Goal: Browse casually

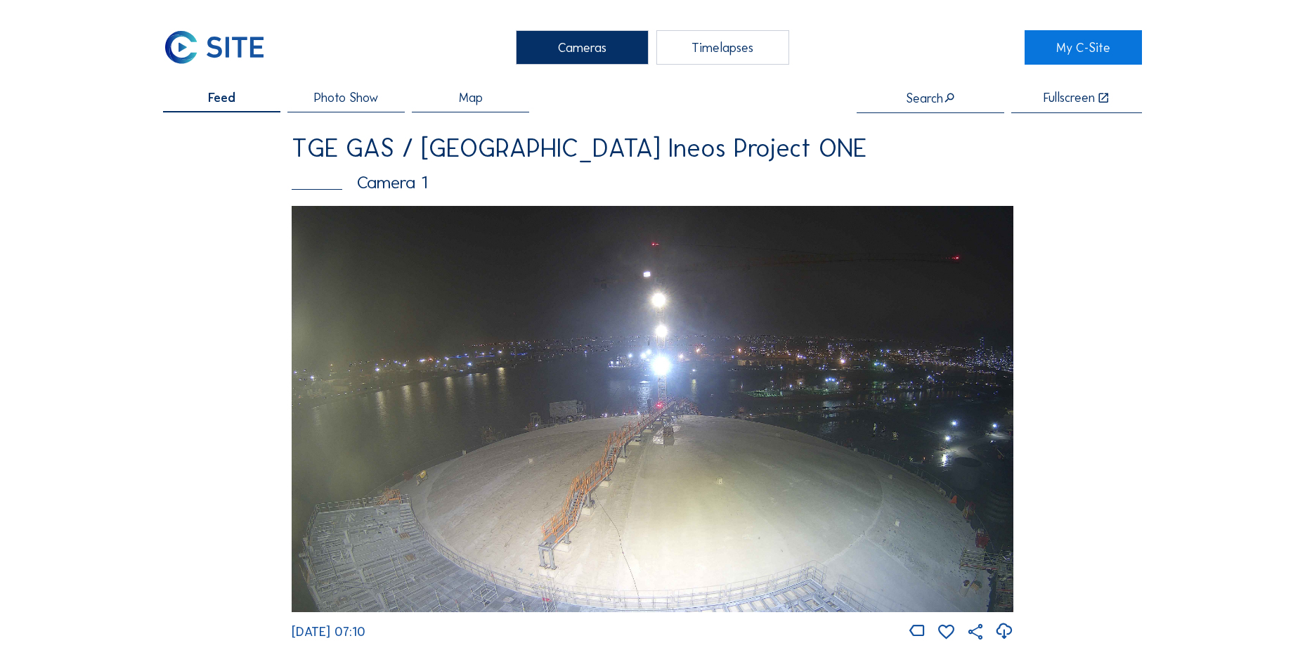
scroll to position [1237, 0]
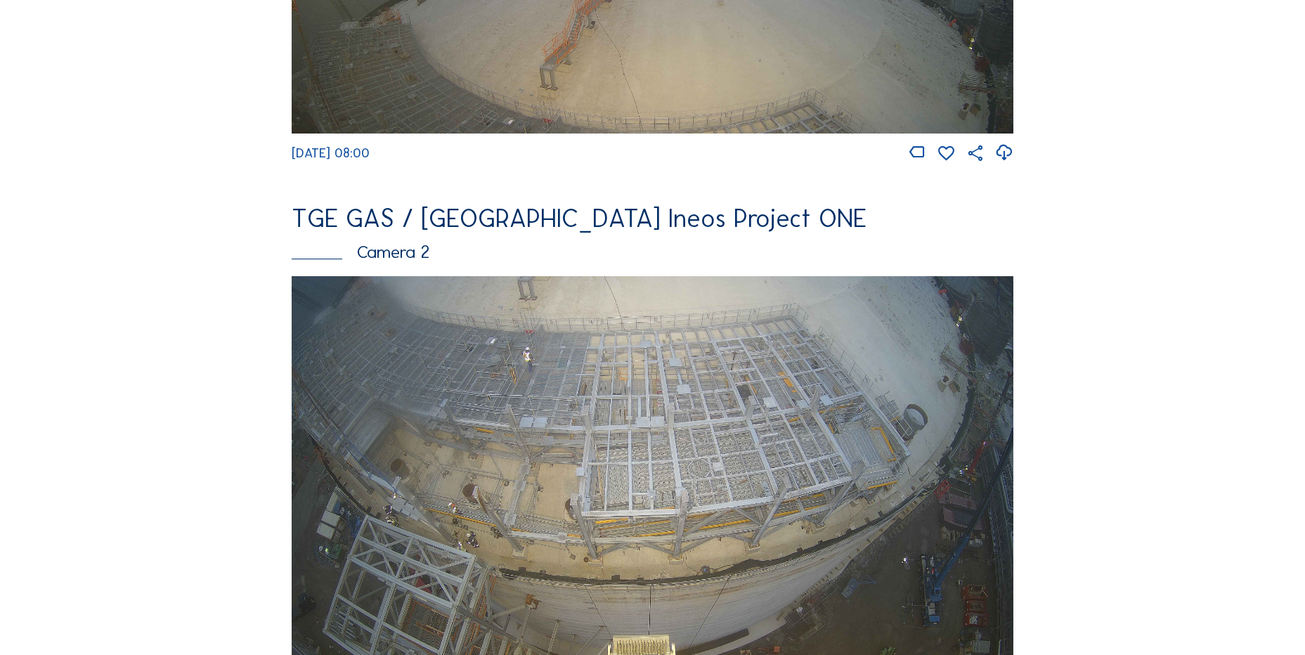
scroll to position [703, 0]
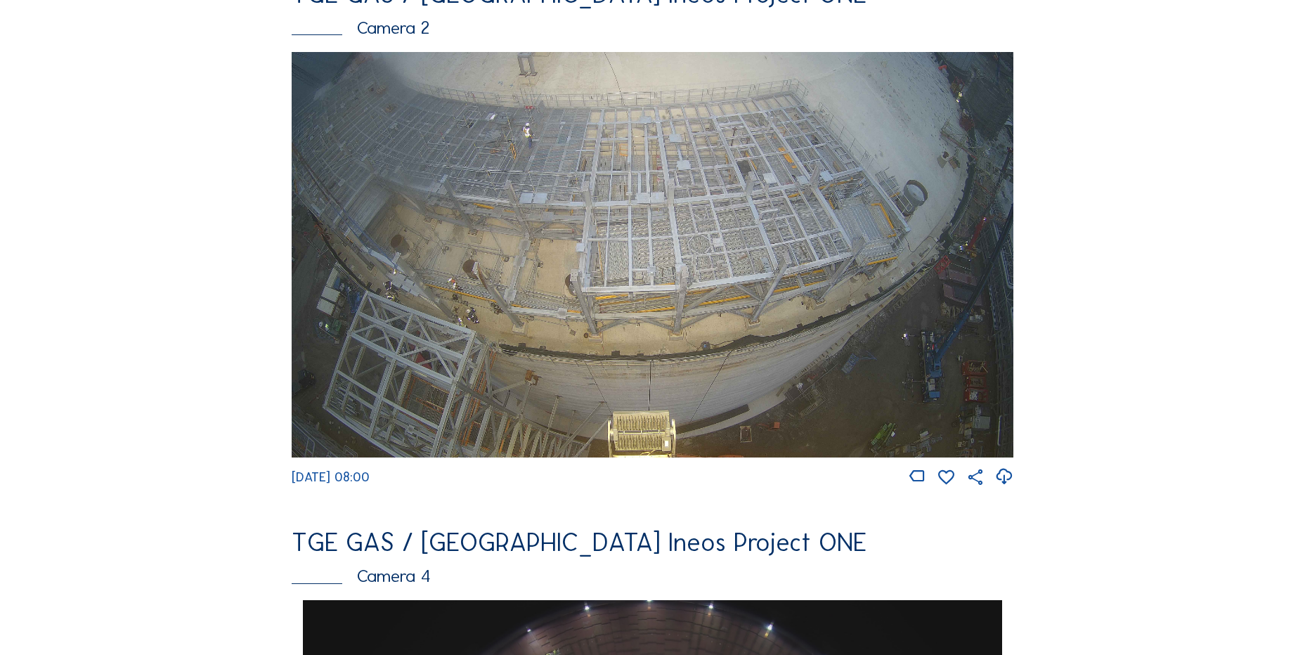
click at [1007, 487] on icon at bounding box center [1003, 476] width 19 height 23
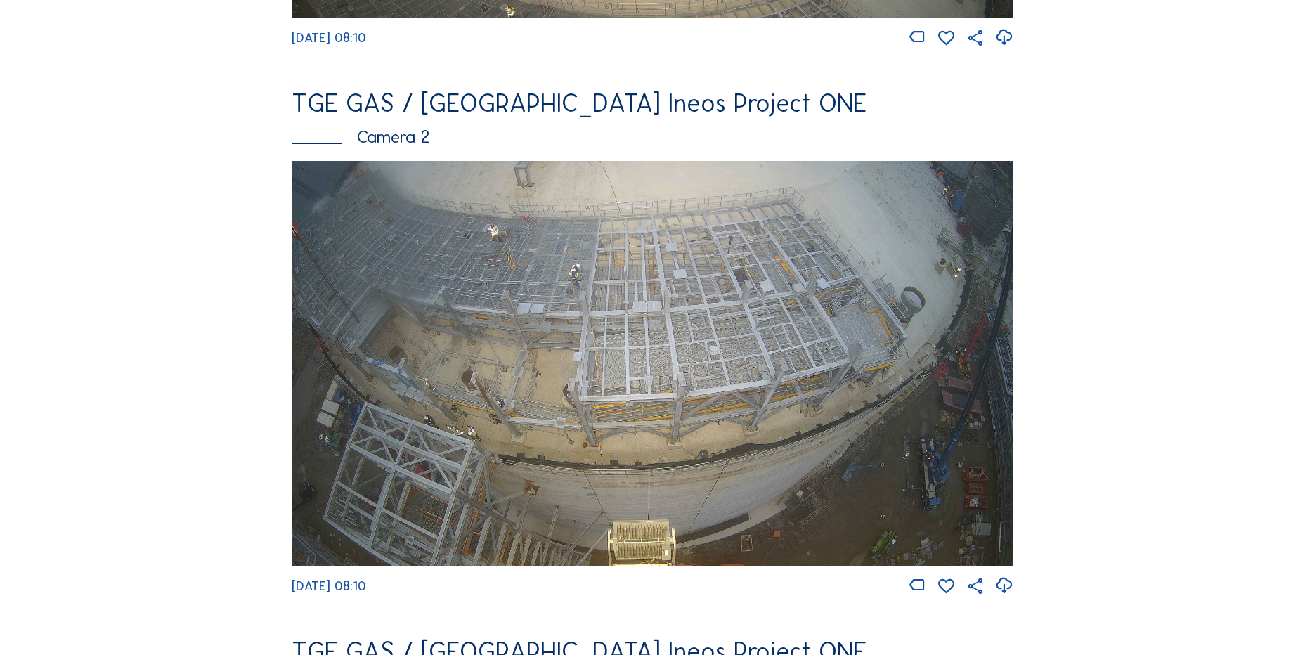
scroll to position [773, 0]
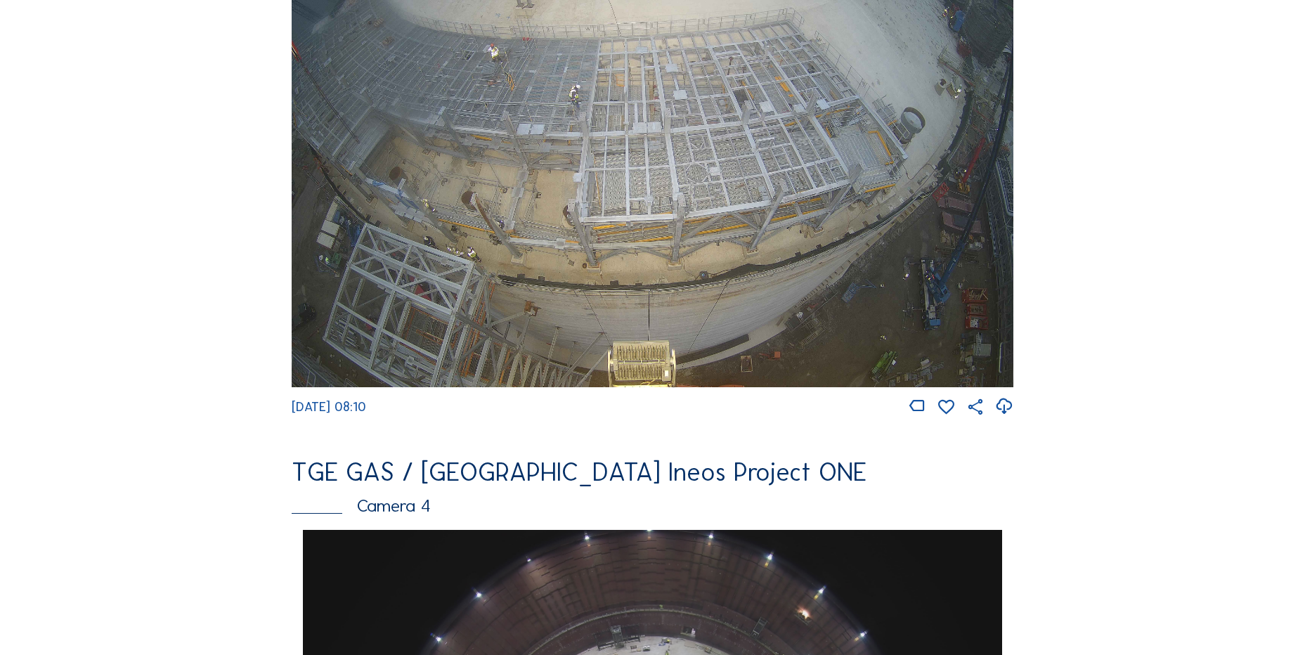
click at [1007, 417] on icon at bounding box center [1003, 406] width 19 height 23
drag, startPoint x: 110, startPoint y: 271, endPoint x: 119, endPoint y: 265, distance: 11.7
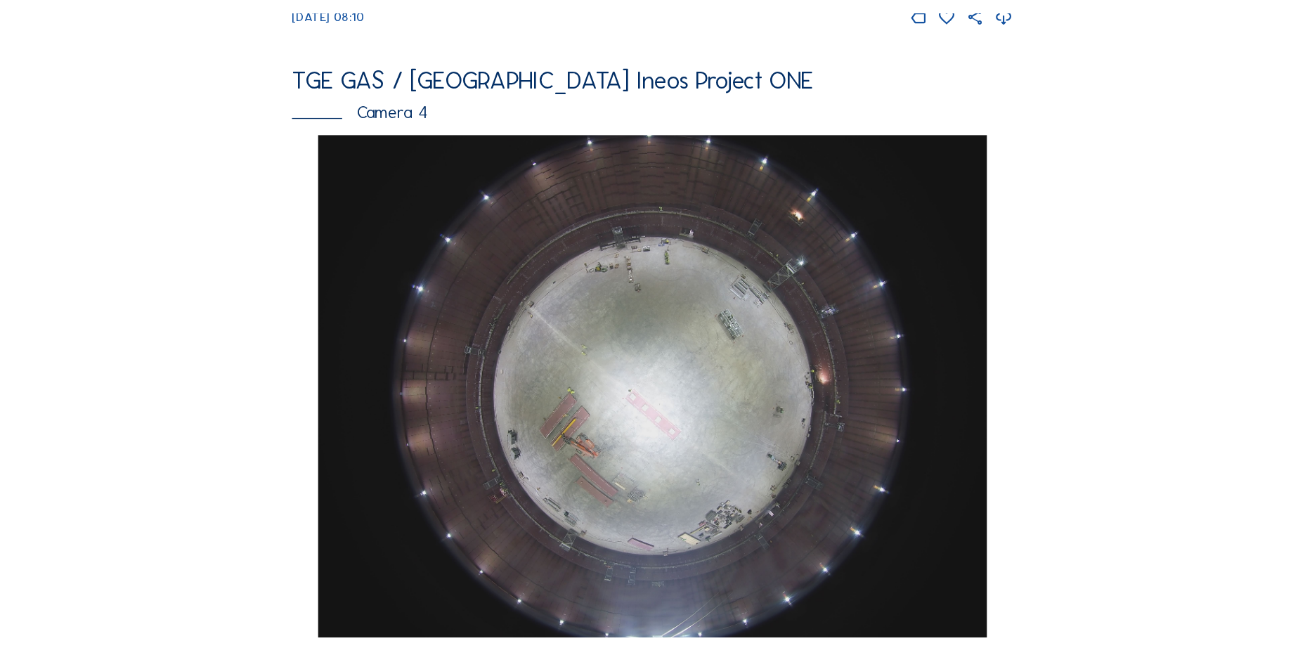
scroll to position [910, 0]
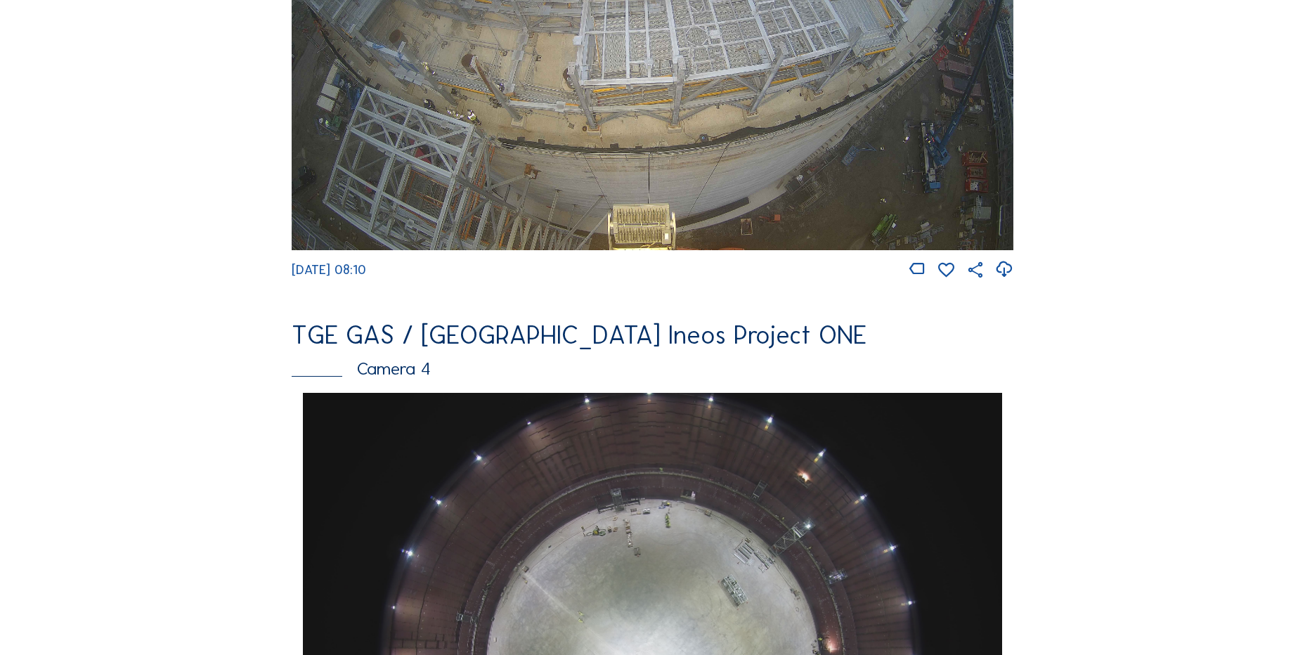
click at [204, 249] on div "Feed Photo Show Map Search Fullscreen TGE GAS / Antwerpen Ineos Project ONE Cam…" at bounding box center [652, 398] width 979 height 2432
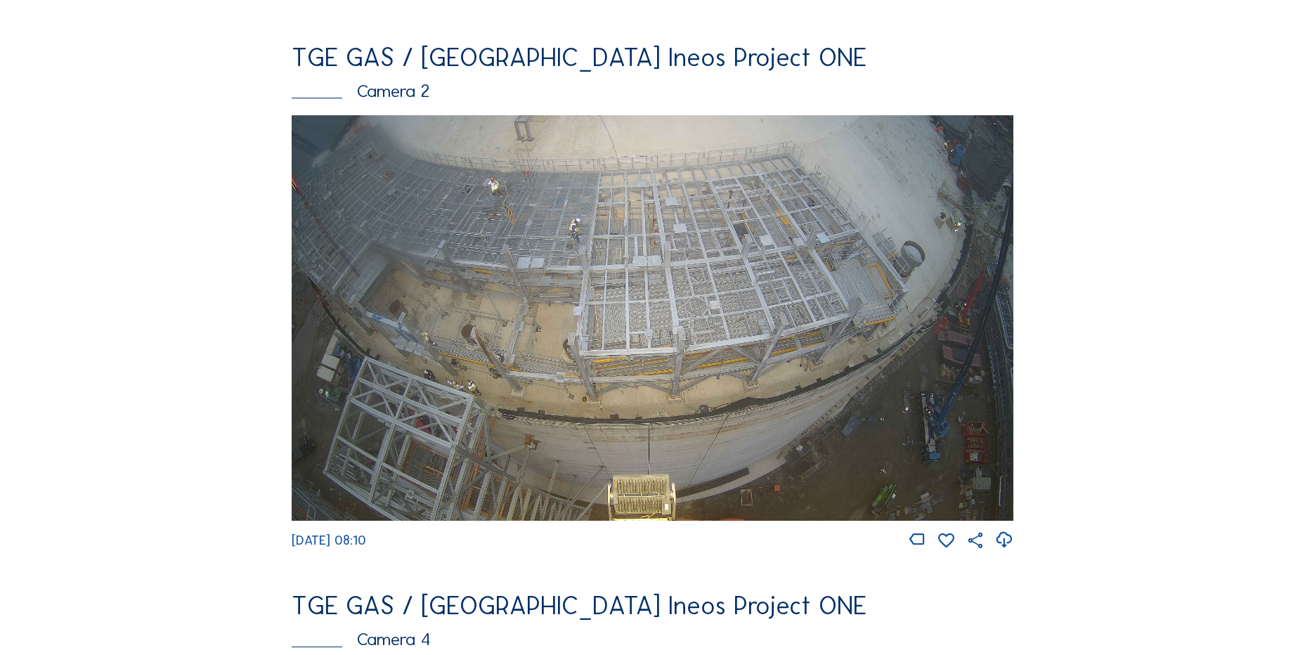
scroll to position [418, 0]
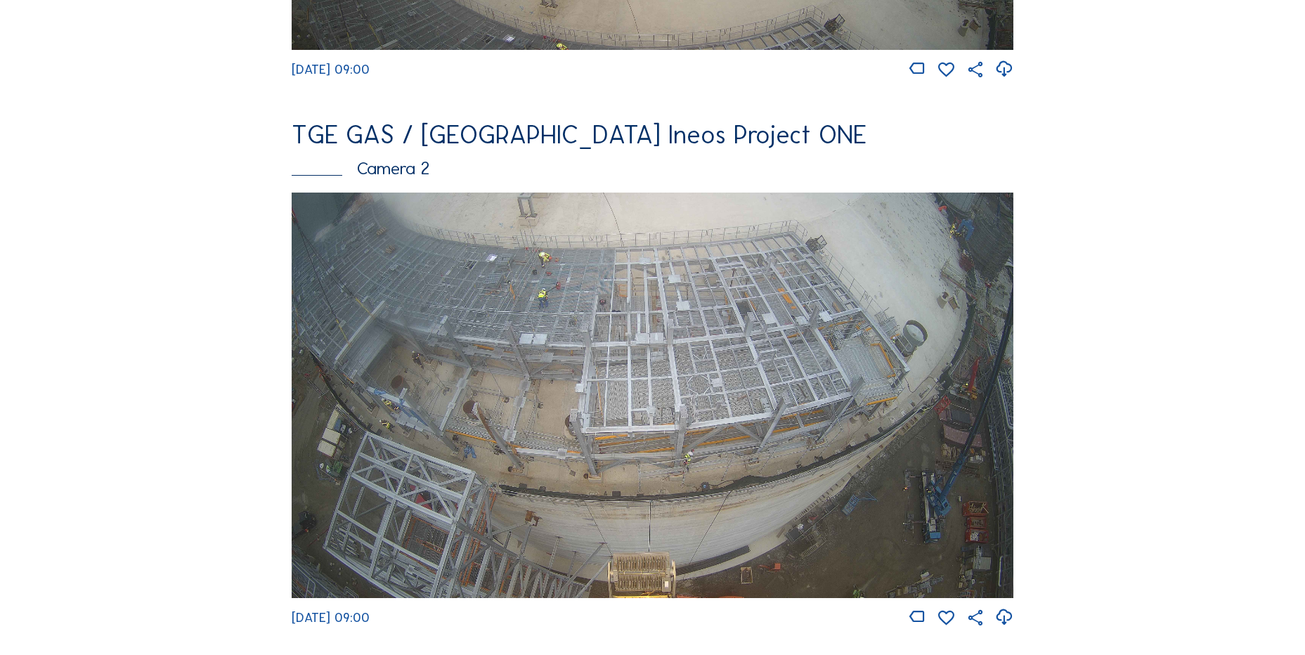
scroll to position [703, 0]
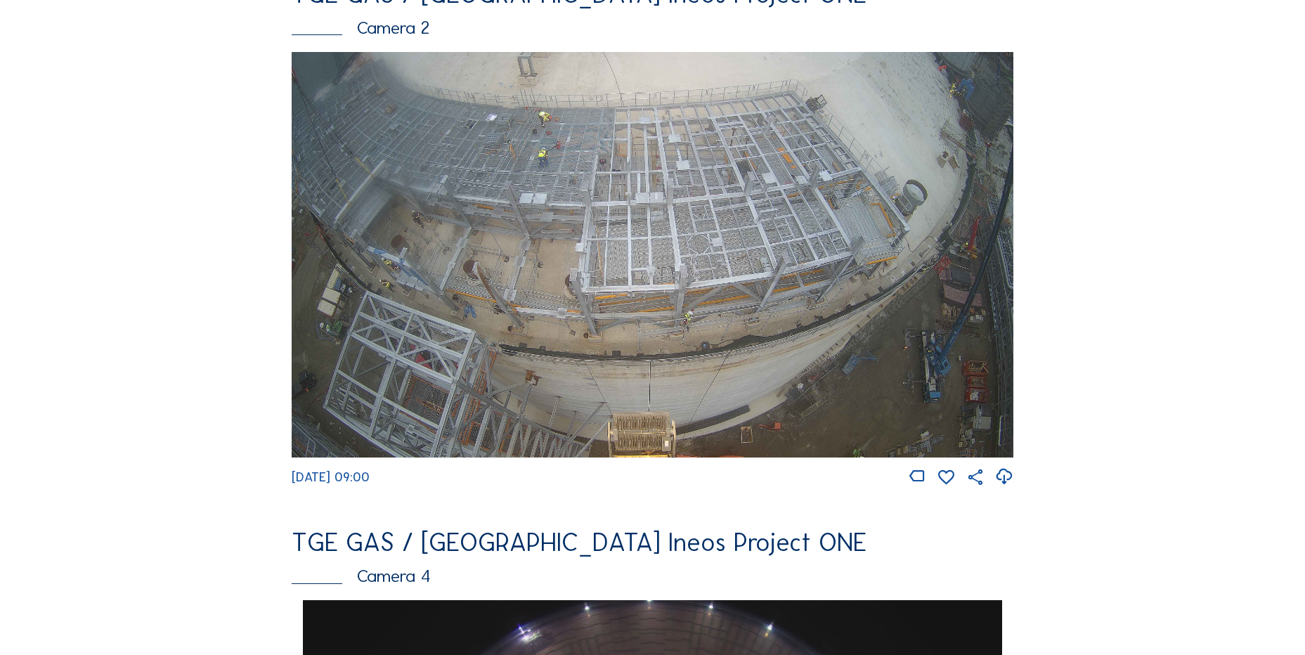
click at [1010, 485] on icon at bounding box center [1003, 476] width 19 height 23
